Goal: Transaction & Acquisition: Book appointment/travel/reservation

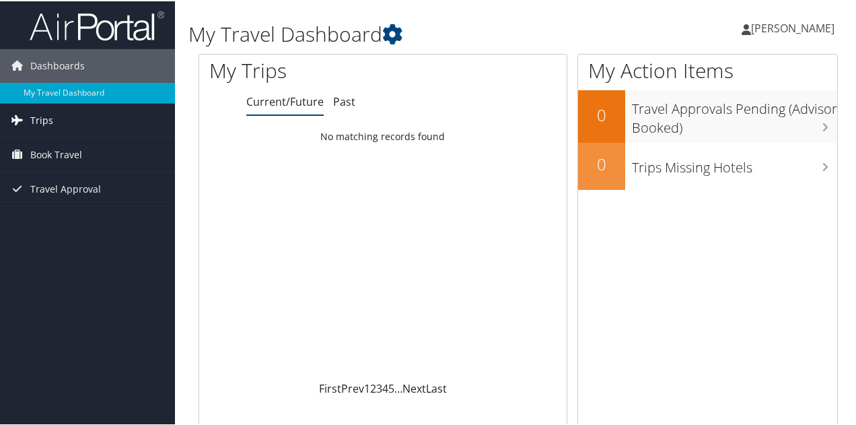
click at [34, 120] on span "Trips" at bounding box center [41, 119] width 23 height 34
click at [48, 121] on span "Trips" at bounding box center [41, 119] width 23 height 34
click at [43, 118] on span "Trips" at bounding box center [41, 119] width 23 height 34
click at [66, 216] on span "Book Travel" at bounding box center [56, 214] width 52 height 34
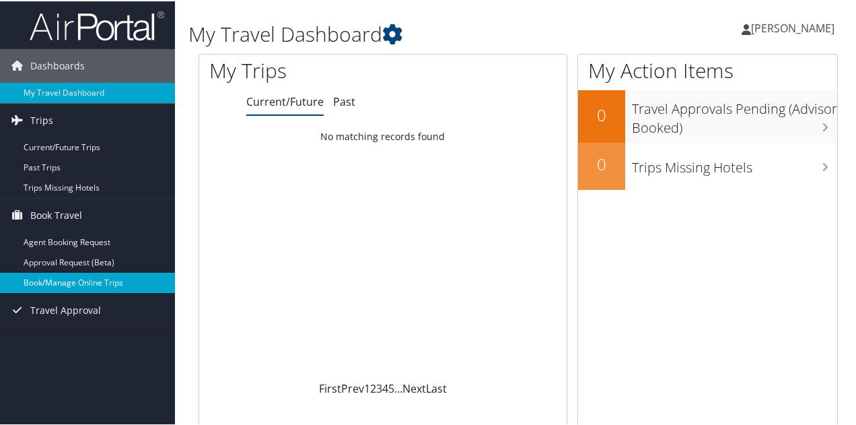
click at [75, 279] on link "Book/Manage Online Trips" at bounding box center [87, 281] width 175 height 20
click at [62, 277] on link "Book/Manage Online Trips" at bounding box center [87, 281] width 175 height 20
